Goal: Task Accomplishment & Management: Manage account settings

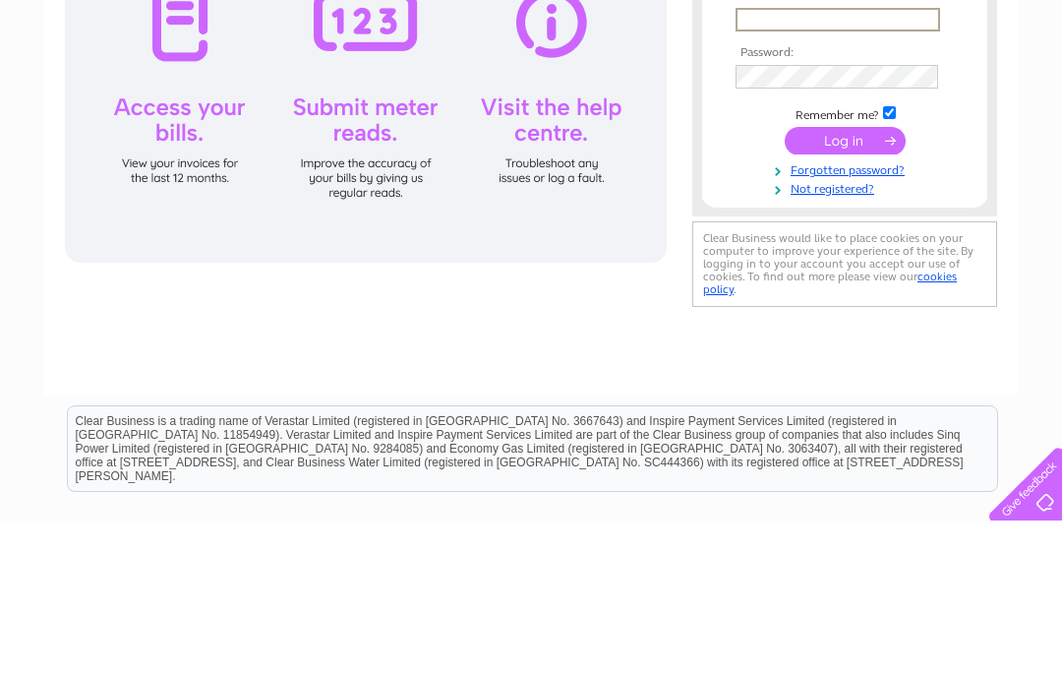
type input "[EMAIL_ADDRESS][DOMAIN_NAME]"
click at [845, 293] on input "submit" at bounding box center [845, 292] width 121 height 28
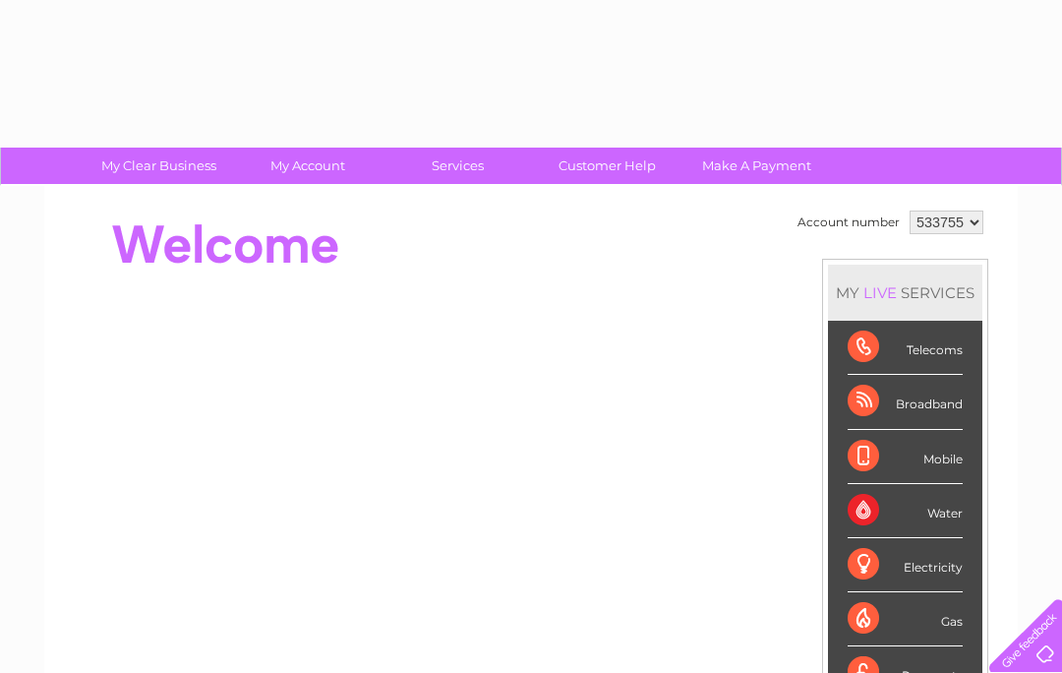
click at [814, 282] on td "Account number 533755 MY LIVE SERVICES Telecoms Broadband Mobile Water Electric…" at bounding box center [891, 551] width 196 height 691
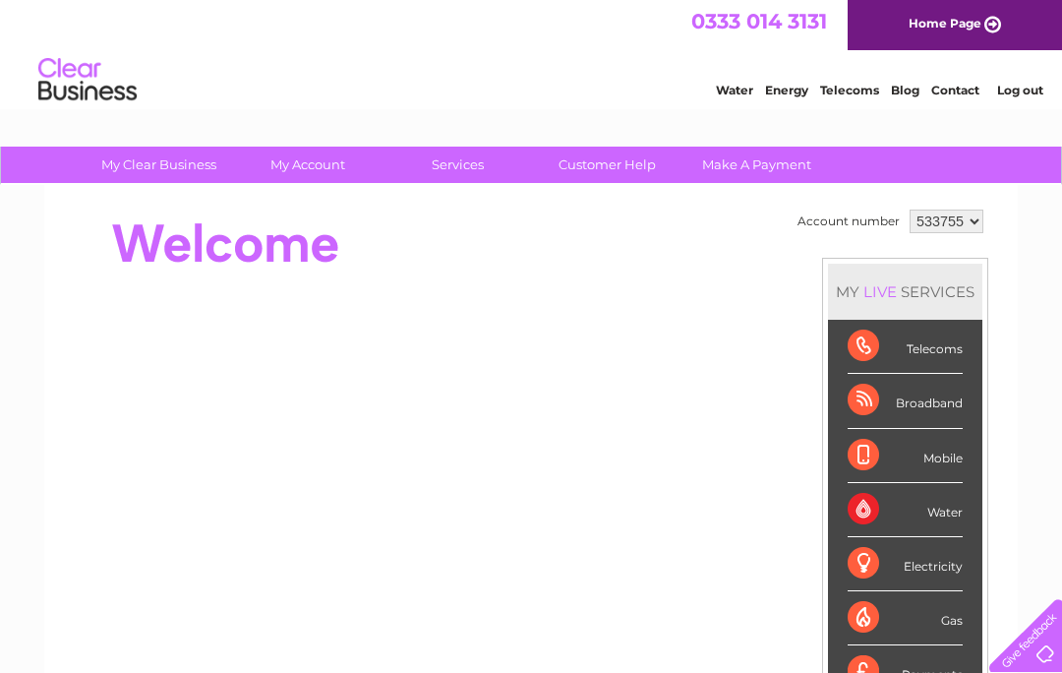
scroll to position [2, 0]
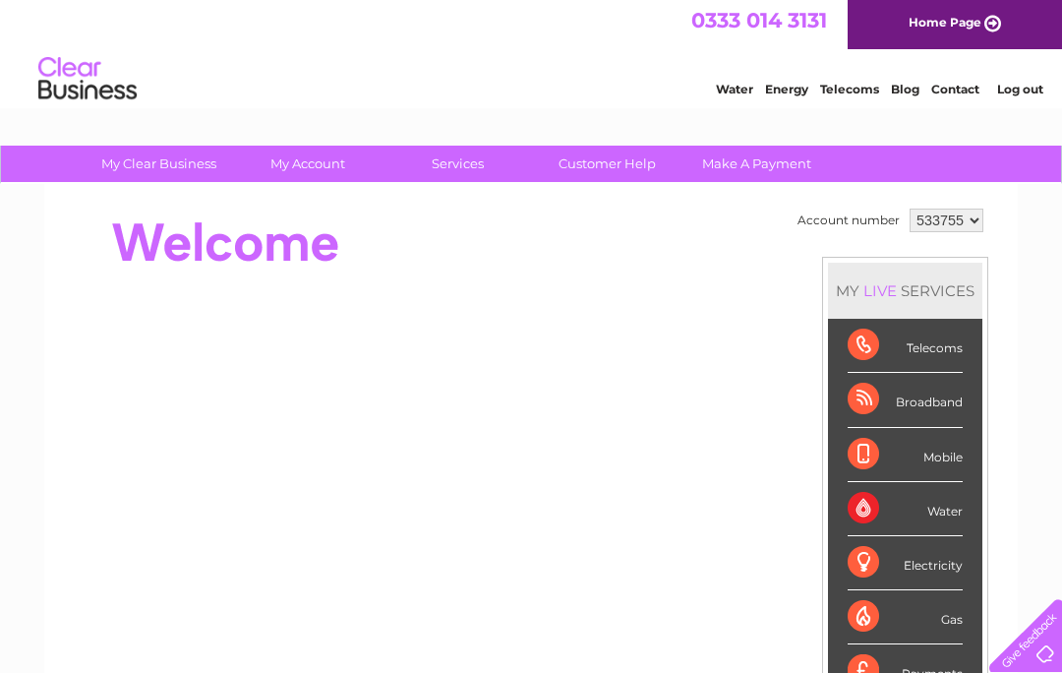
click at [942, 341] on div "Telecoms" at bounding box center [905, 346] width 115 height 54
click at [962, 331] on div "Telecoms" at bounding box center [905, 346] width 115 height 54
click at [963, 340] on div "Telecoms" at bounding box center [905, 346] width 115 height 54
click at [915, 357] on div "Telecoms" at bounding box center [905, 346] width 115 height 54
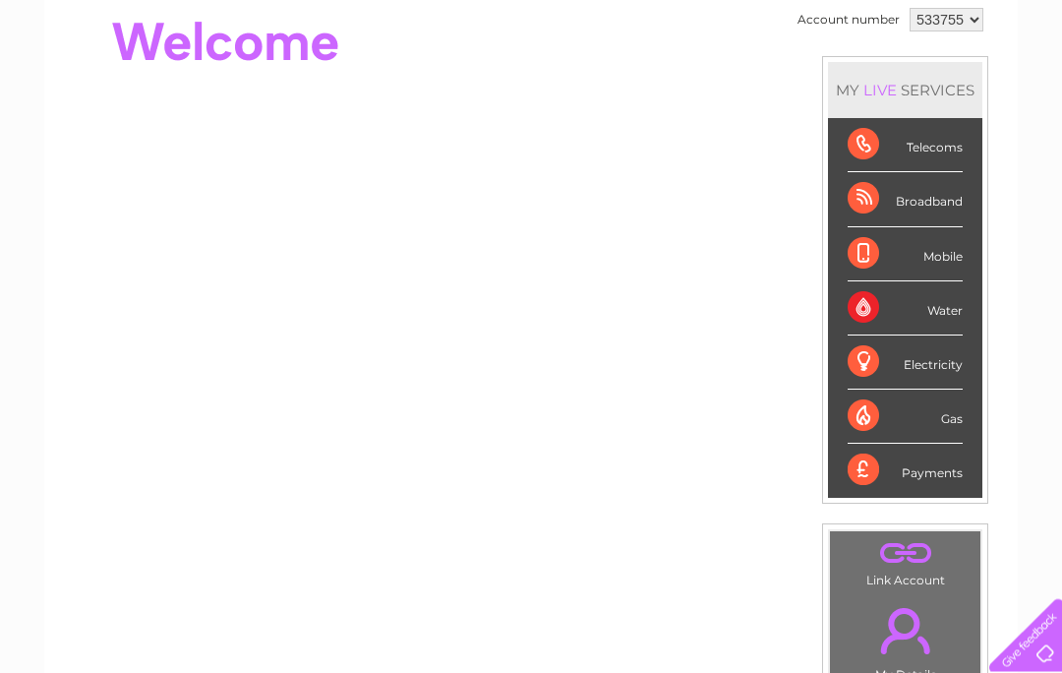
scroll to position [203, 0]
click at [49, 375] on div "Account number 533755 MY LIVE SERVICES Telecoms Broadband Mobile Water Electric…" at bounding box center [531, 348] width 974 height 731
click at [884, 144] on div "Telecoms" at bounding box center [905, 145] width 115 height 54
click at [943, 149] on div "Telecoms" at bounding box center [905, 145] width 115 height 54
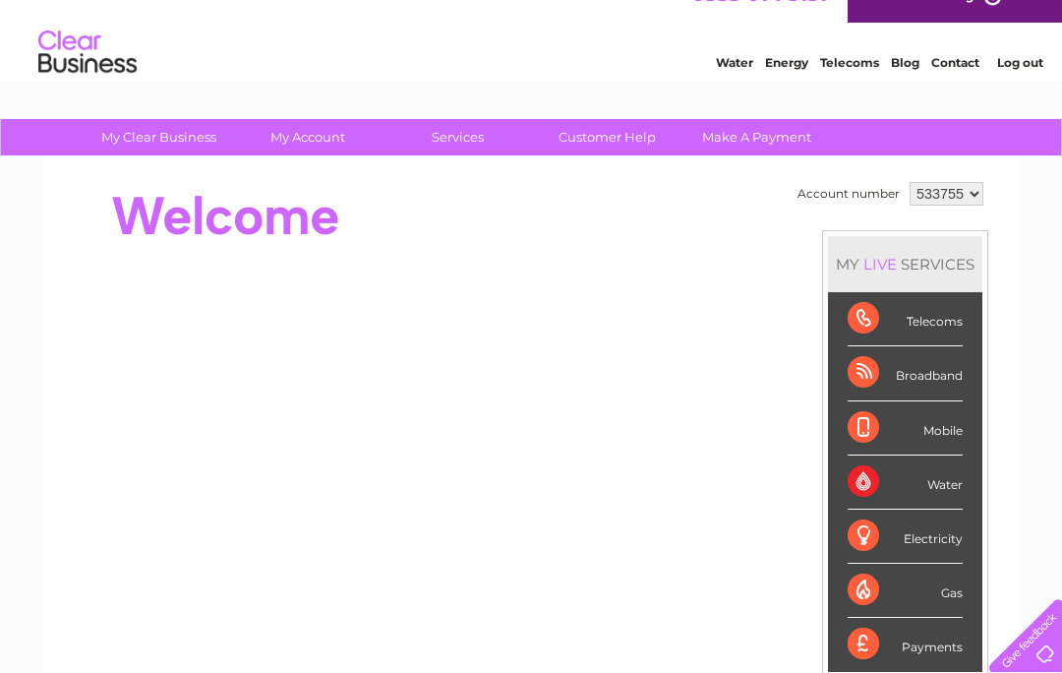
scroll to position [13, 0]
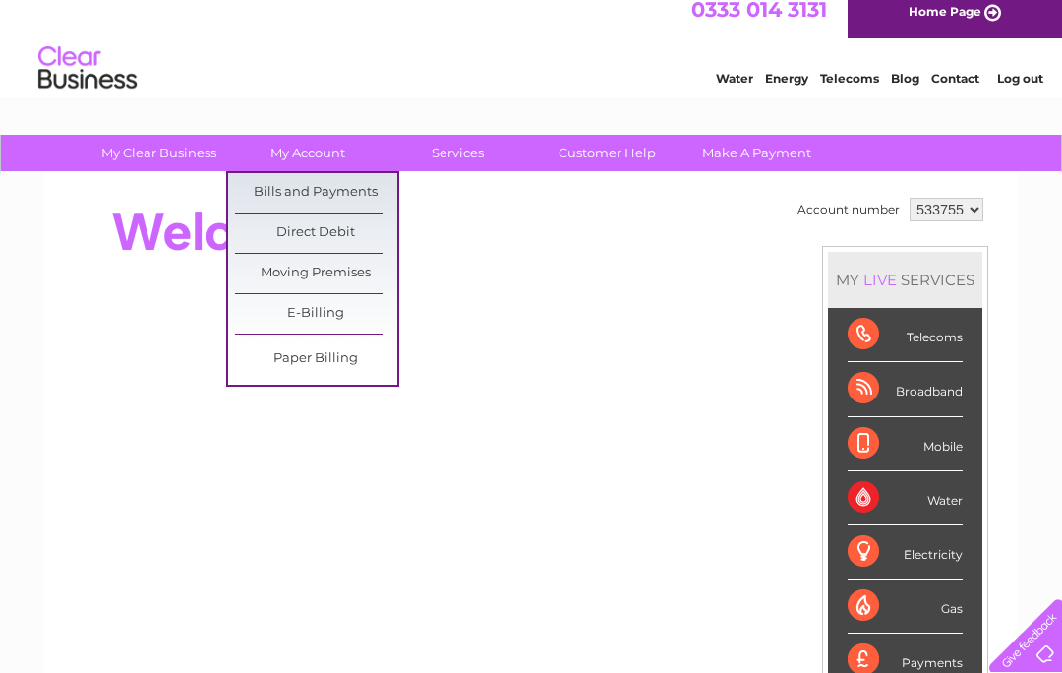
click at [256, 192] on link "Bills and Payments" at bounding box center [316, 192] width 162 height 39
click at [280, 186] on link "Bills and Payments" at bounding box center [316, 192] width 162 height 39
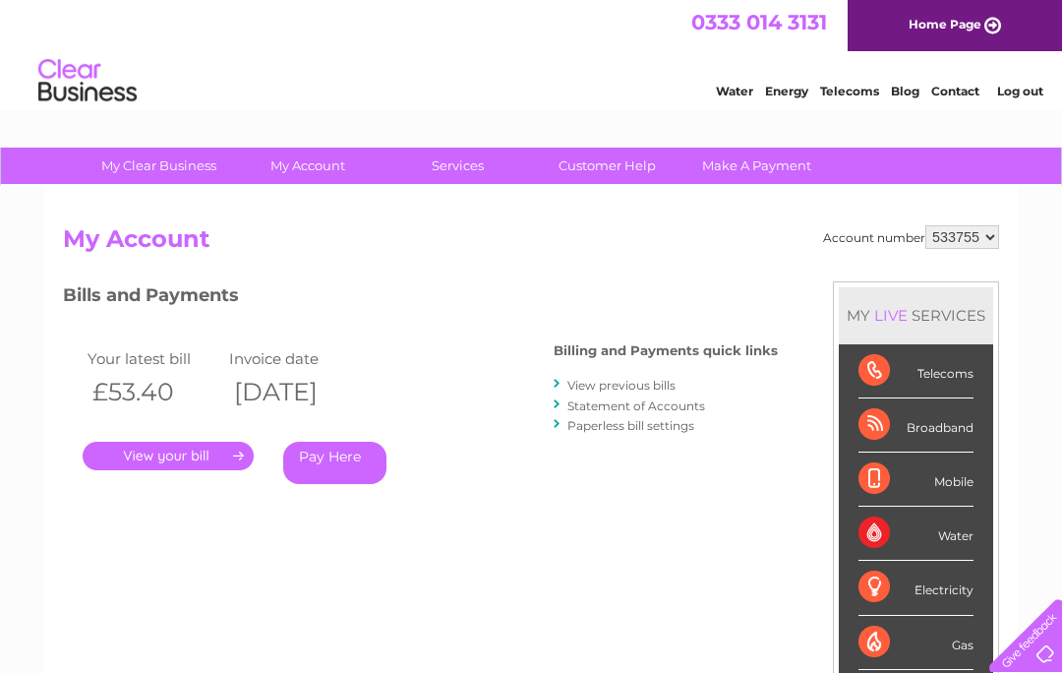
click at [143, 448] on link "." at bounding box center [168, 456] width 171 height 29
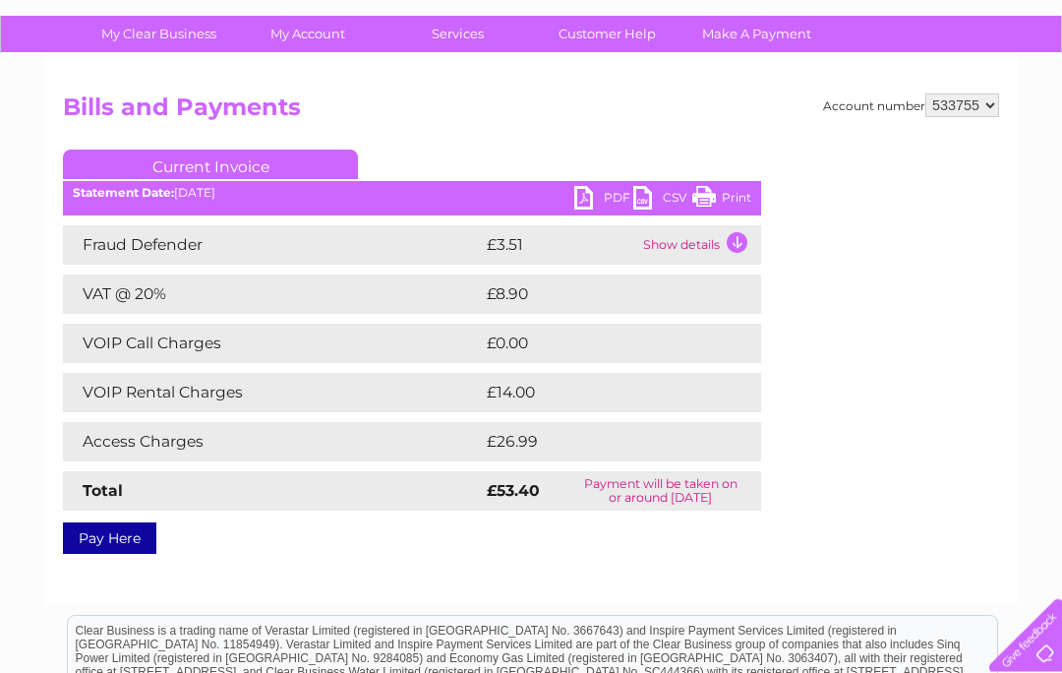
scroll to position [133, 0]
